Goal: Check status: Check status

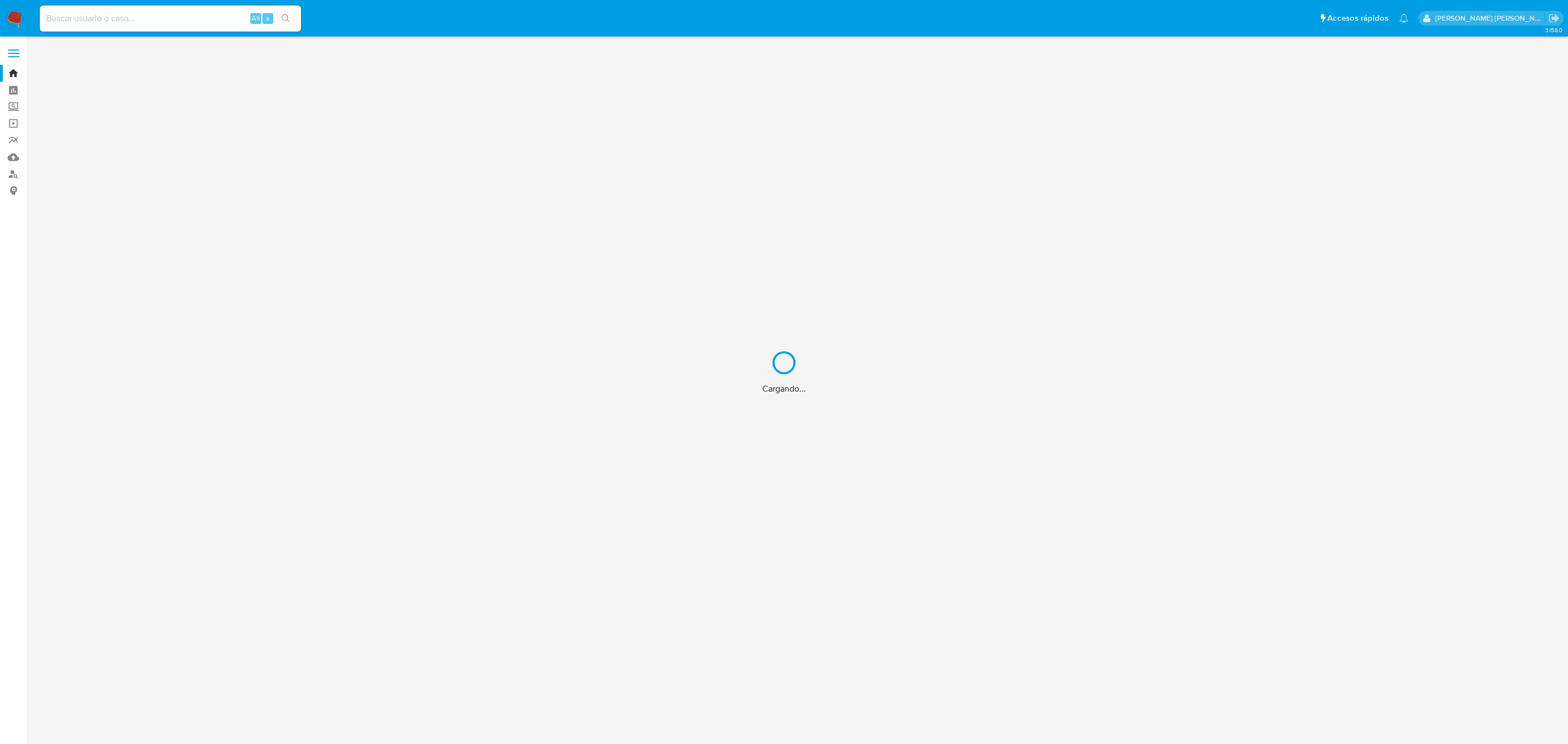
click at [165, 30] on div "Cargando..." at bounding box center [784, 372] width 1568 height 744
click at [144, 18] on div "Cargando..." at bounding box center [784, 372] width 1568 height 744
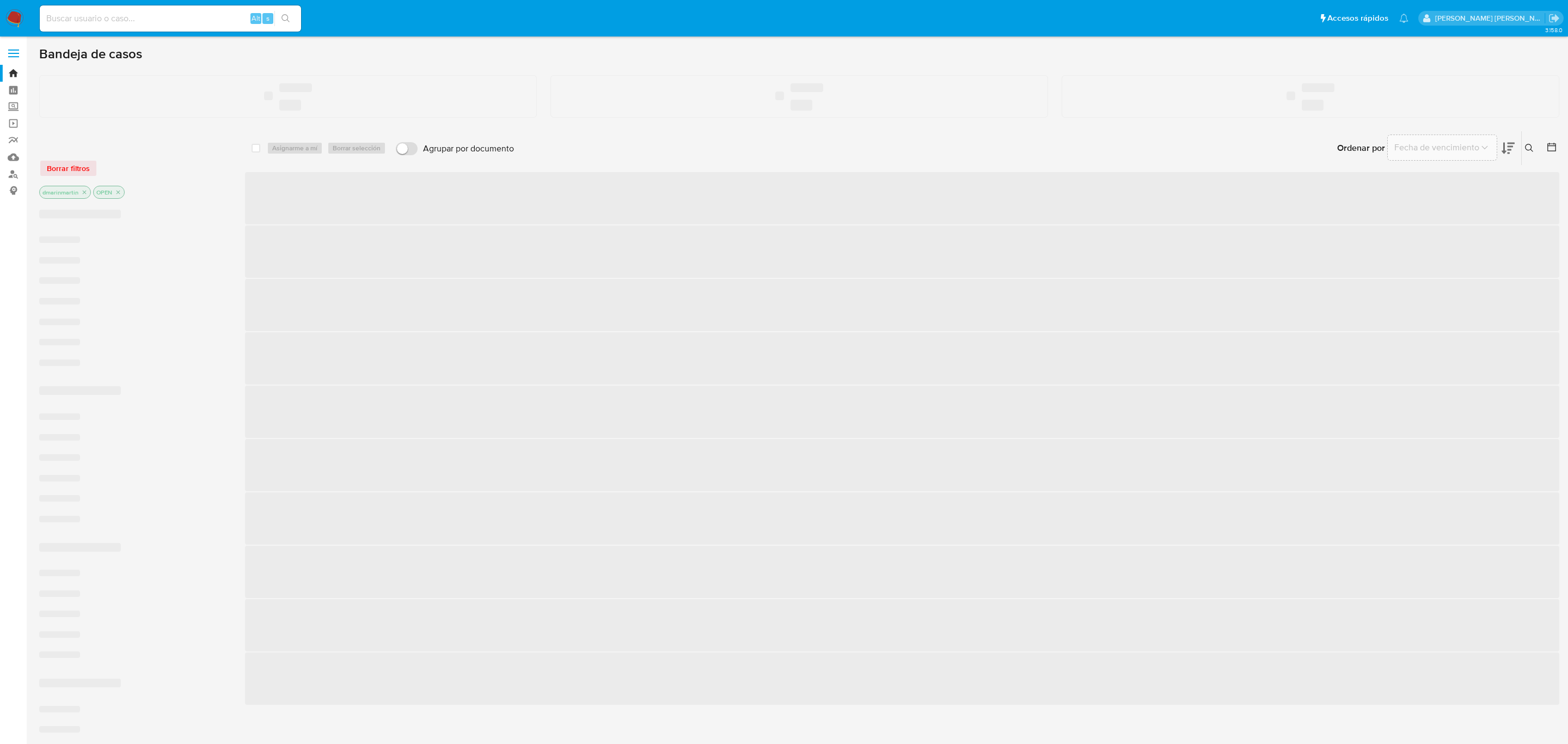
click at [97, 19] on input at bounding box center [170, 18] width 261 height 14
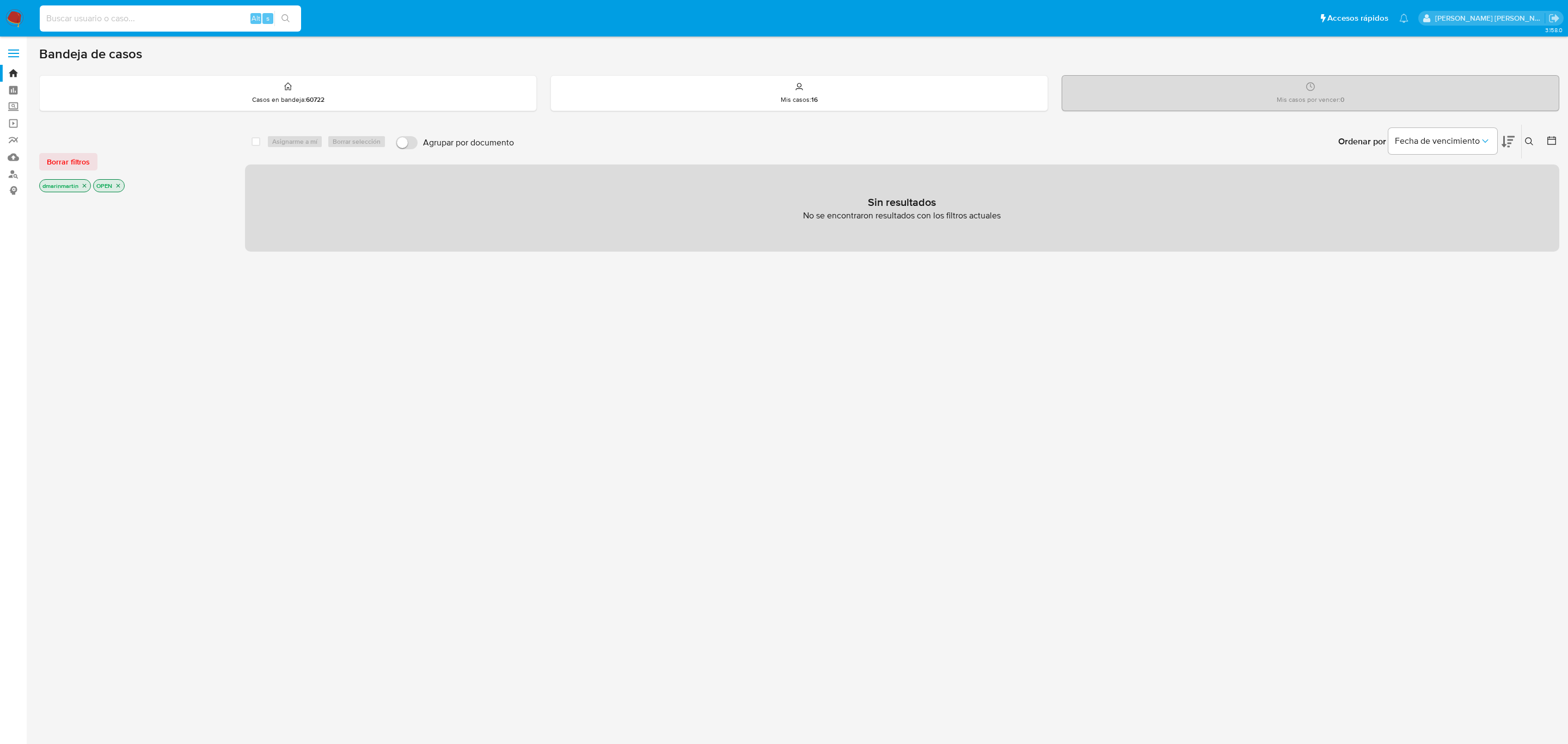
paste input "2663481232"
type input "2663481232"
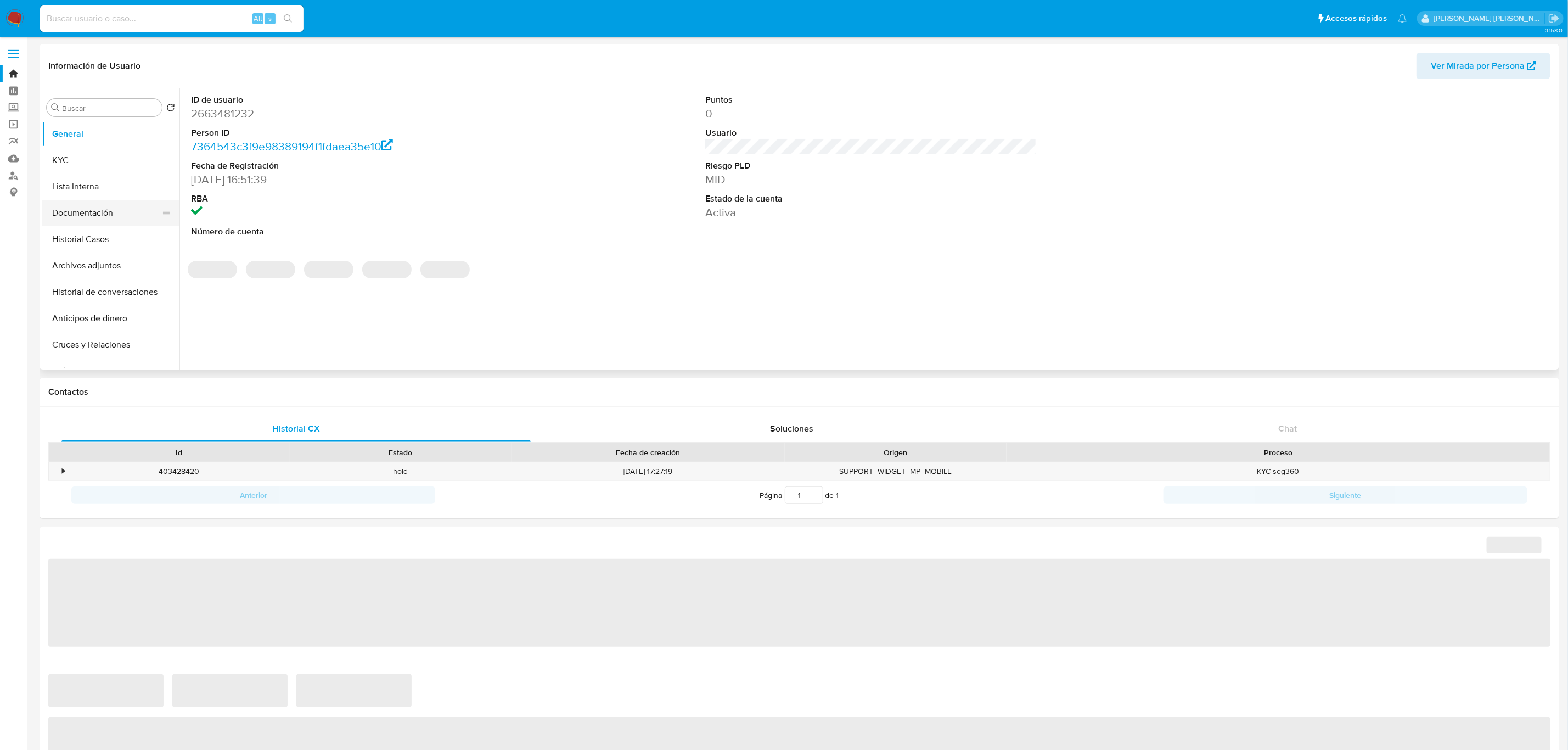
click at [83, 209] on button "Documentación" at bounding box center [106, 213] width 128 height 26
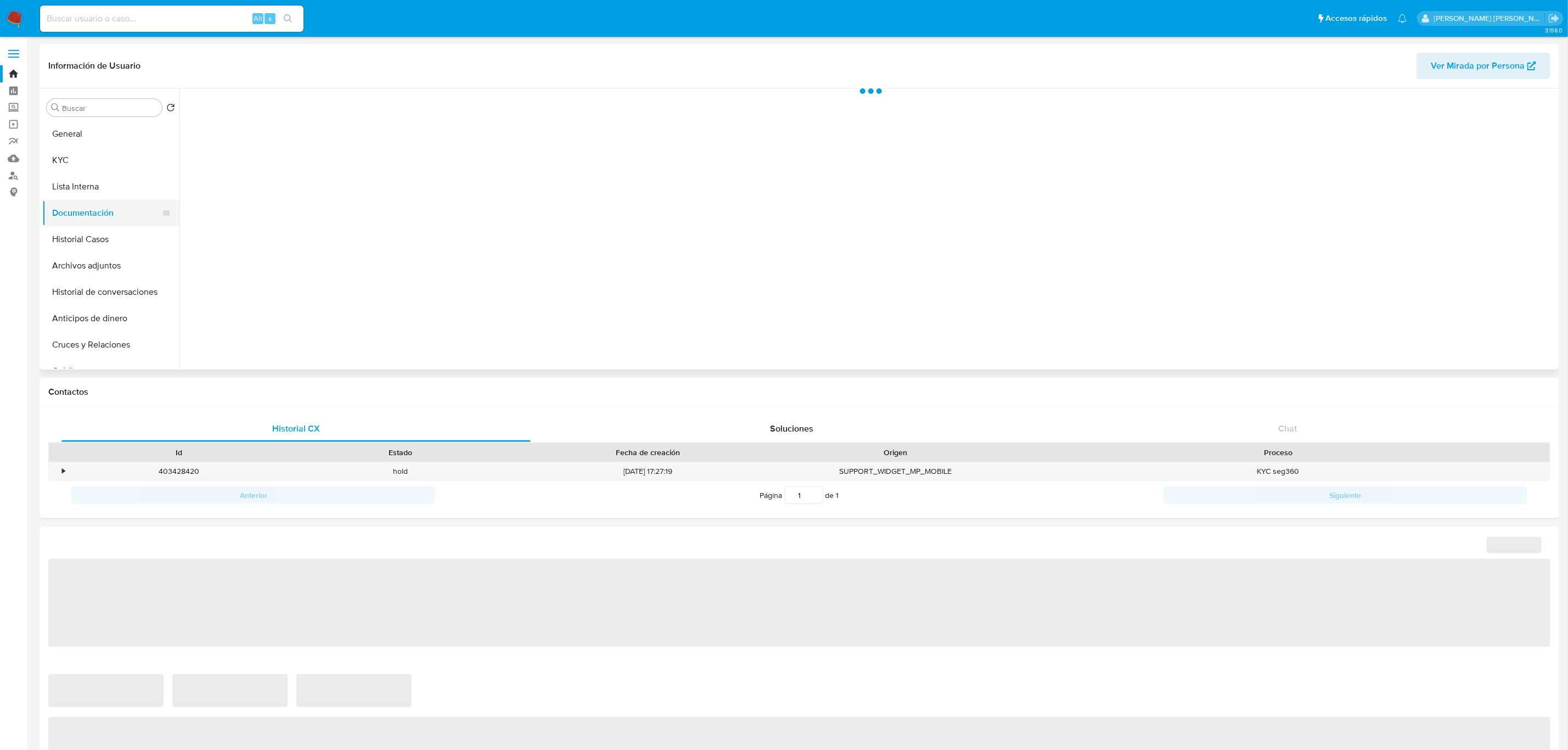
select select "10"
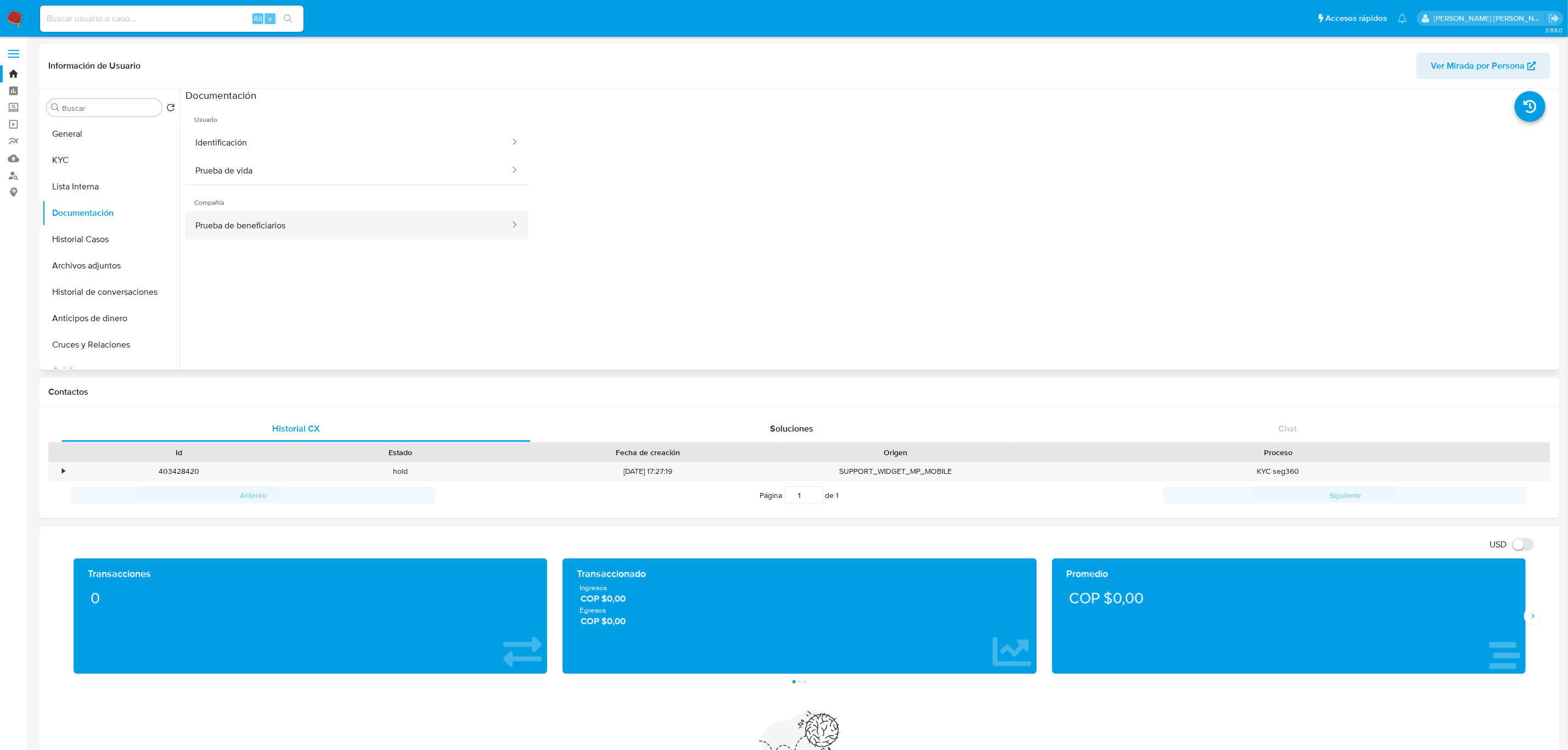
click at [458, 232] on button "Prueba de beneficiarios" at bounding box center [348, 225] width 325 height 28
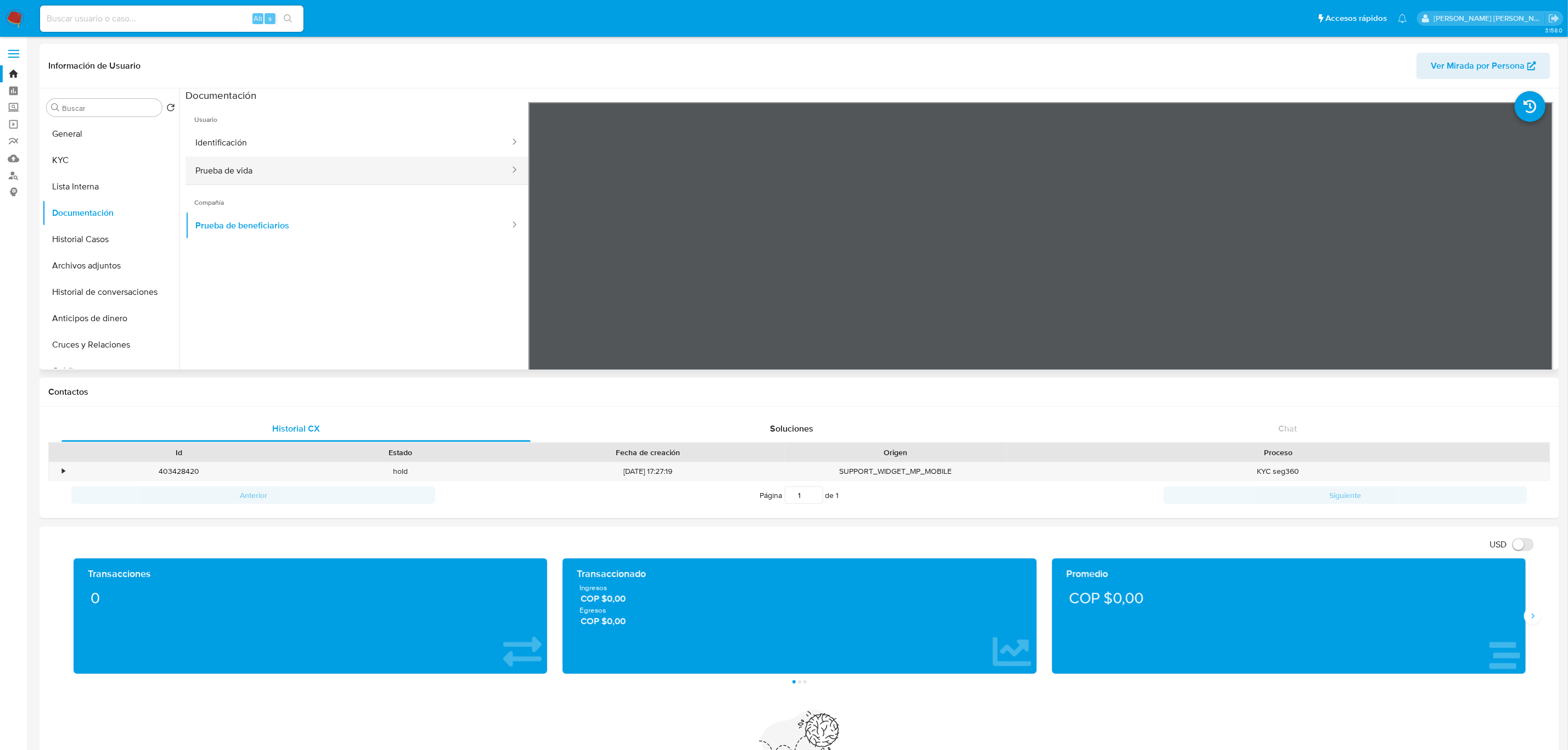
click at [287, 173] on button "Prueba de vida" at bounding box center [348, 171] width 325 height 28
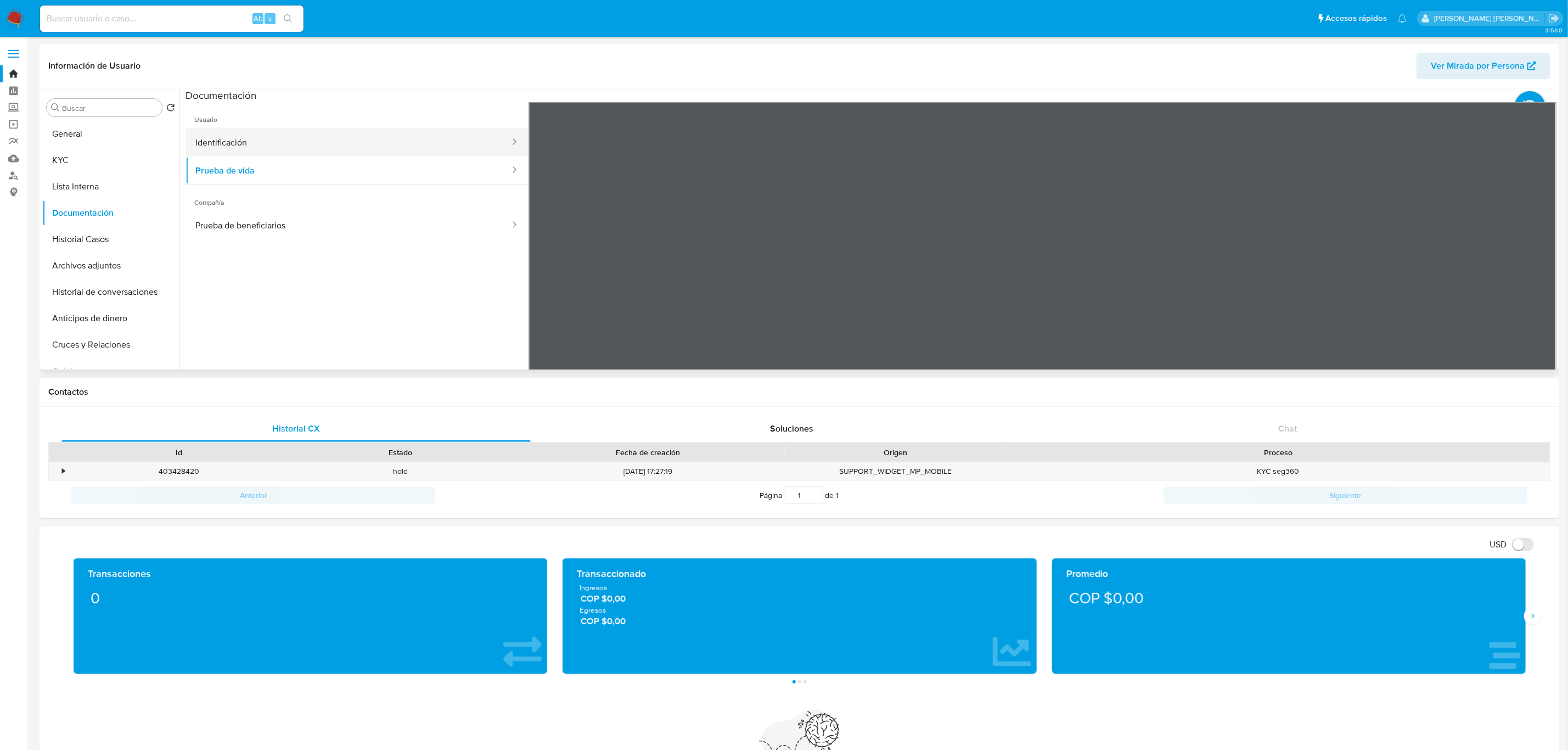
click at [304, 144] on button "Identificación" at bounding box center [348, 142] width 325 height 28
click at [403, 275] on ul "Usuario Identificación Prueba de vida Compañía Prueba de beneficiarios" at bounding box center [357, 260] width 343 height 316
